Goal: Navigation & Orientation: Find specific page/section

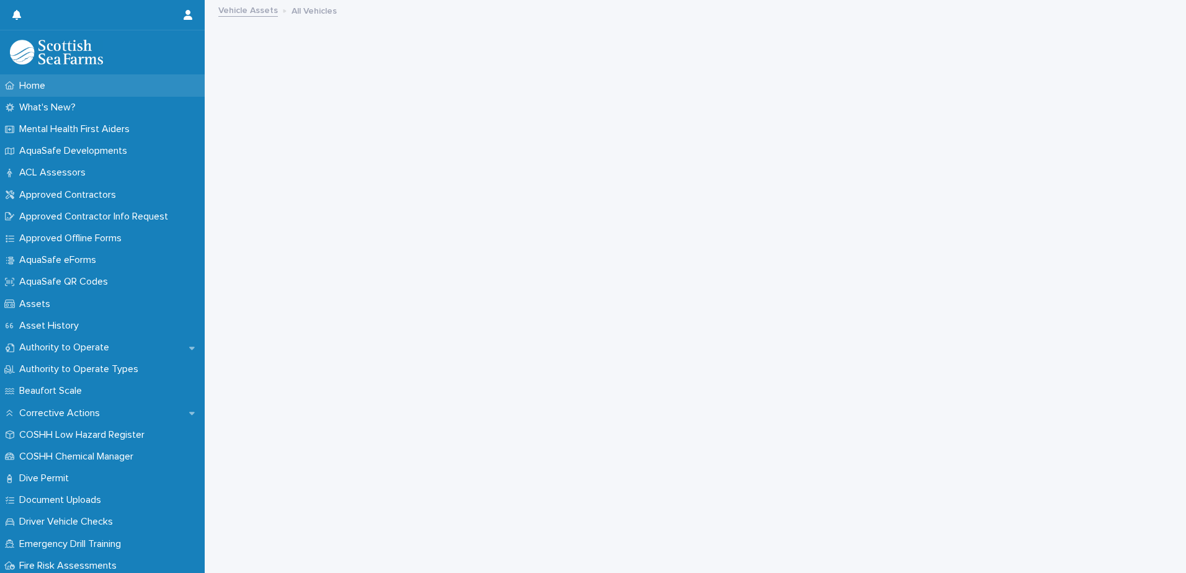
click at [25, 87] on p "Home" at bounding box center [34, 86] width 41 height 12
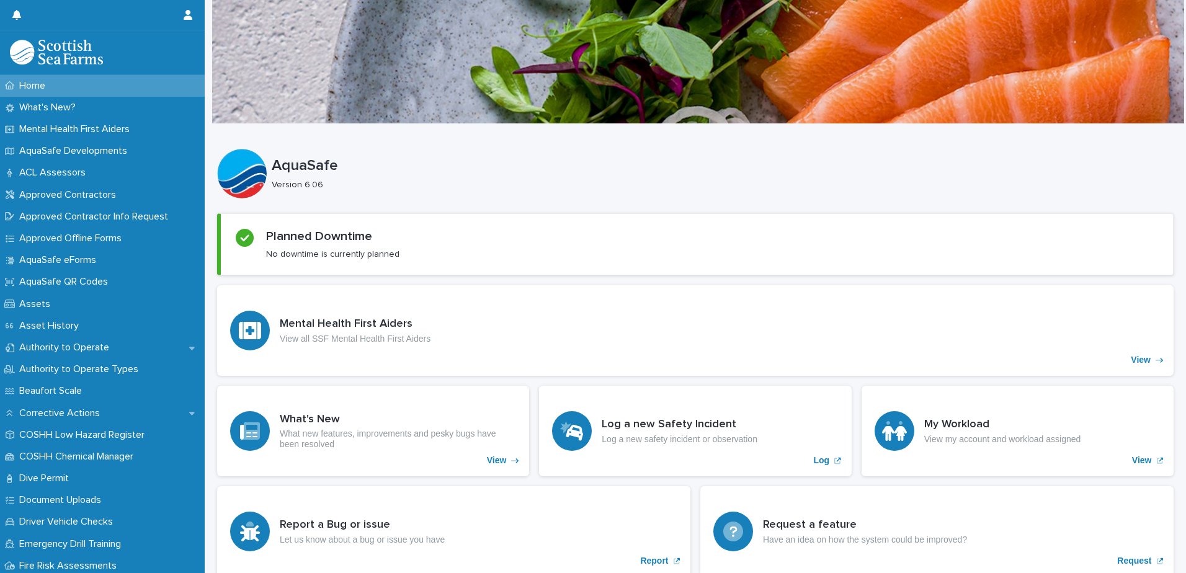
click at [1151, 113] on div at bounding box center [698, 61] width 972 height 124
click at [47, 87] on p "Home" at bounding box center [34, 86] width 41 height 12
click at [76, 56] on img at bounding box center [56, 52] width 93 height 25
click at [53, 87] on p "Home" at bounding box center [34, 86] width 41 height 12
click at [327, 336] on p "View all SSF Mental Health First Aiders" at bounding box center [355, 339] width 151 height 11
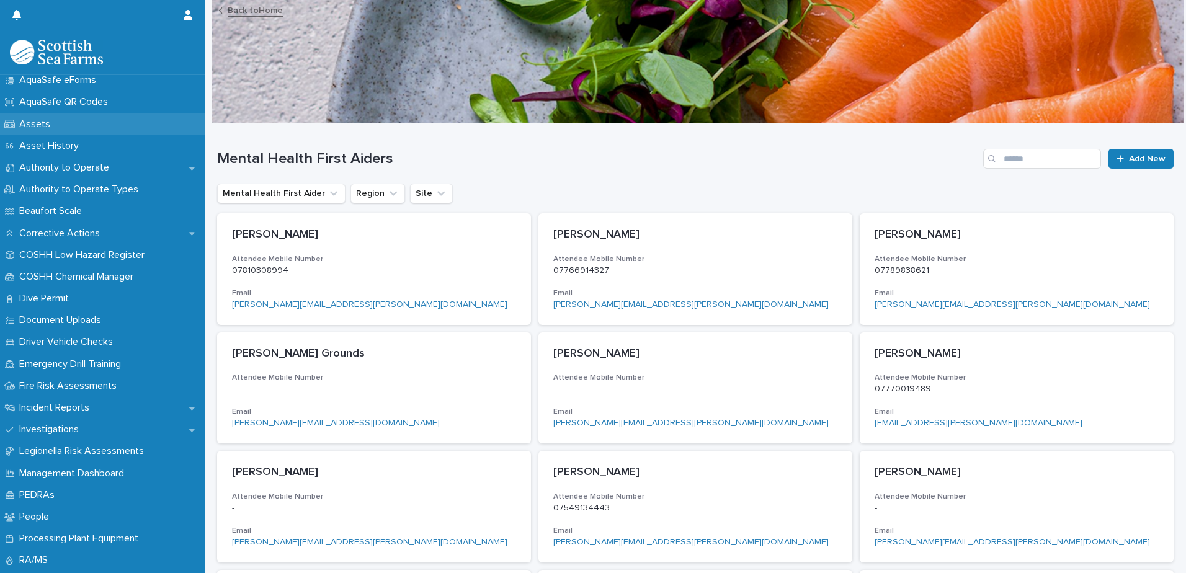
scroll to position [186, 0]
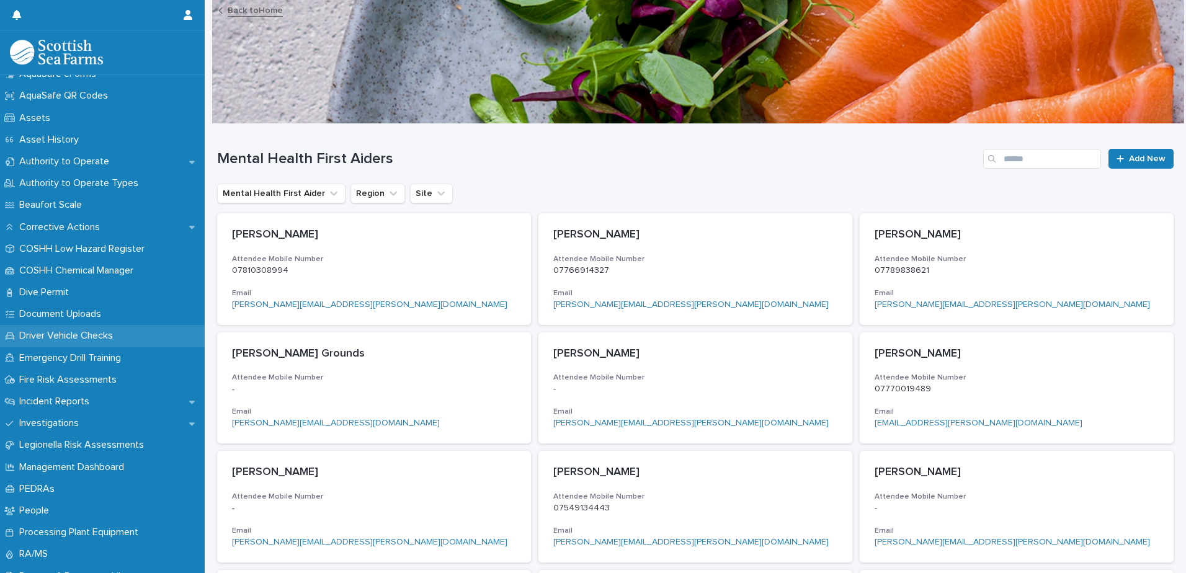
click at [82, 329] on div "Driver Vehicle Checks" at bounding box center [102, 336] width 205 height 22
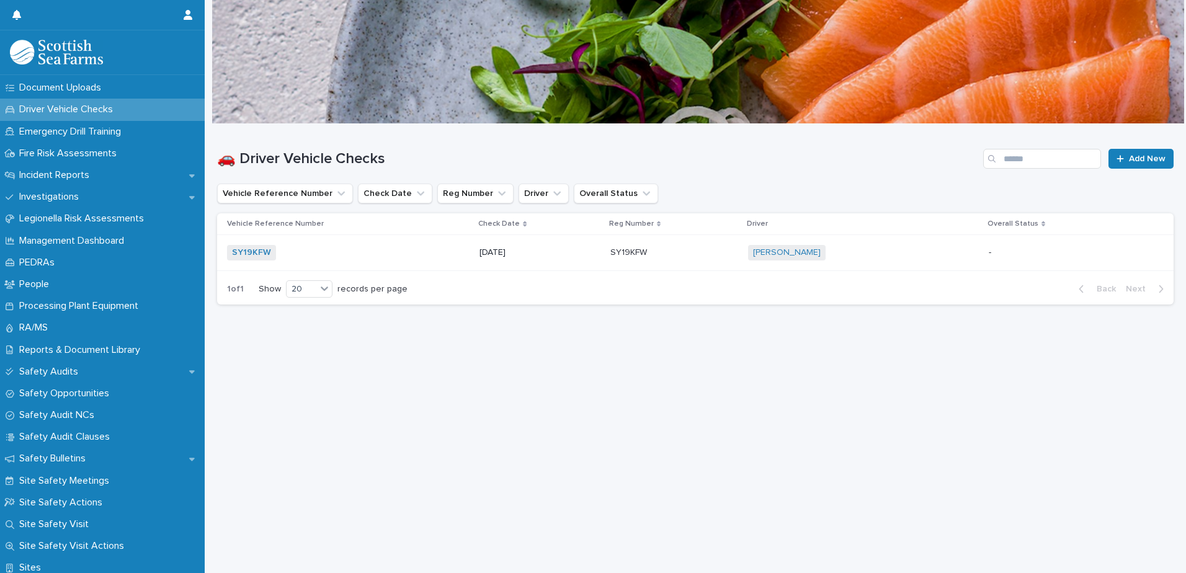
scroll to position [434, 0]
